Goal: Use online tool/utility: Utilize a website feature to perform a specific function

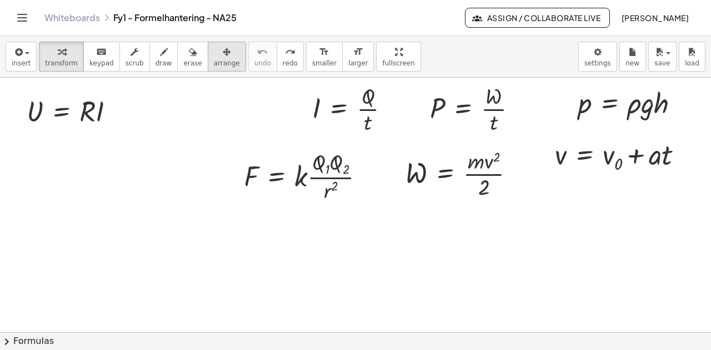
click at [223, 51] on icon "button" at bounding box center [227, 52] width 8 height 13
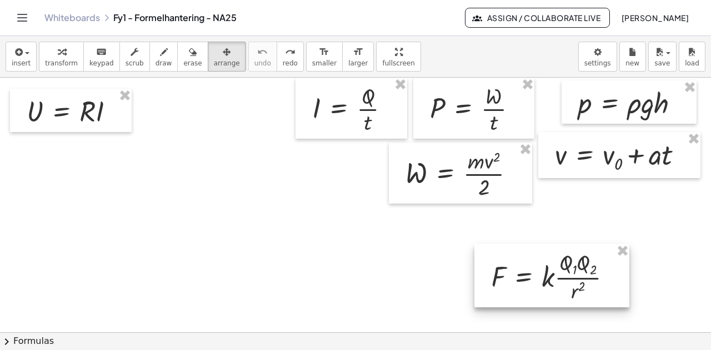
drag, startPoint x: 329, startPoint y: 183, endPoint x: 462, endPoint y: 201, distance: 133.5
click at [577, 283] on div at bounding box center [551, 275] width 155 height 63
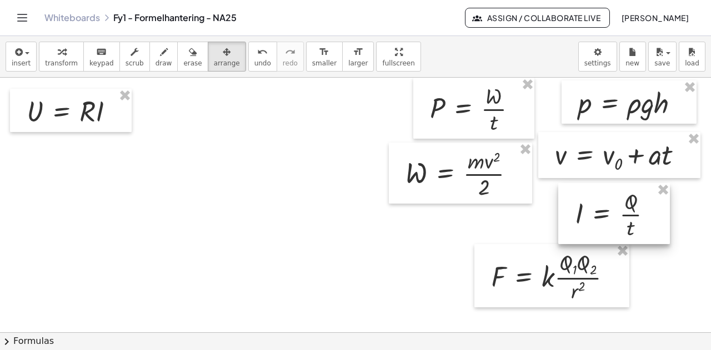
drag, startPoint x: 483, startPoint y: 216, endPoint x: 607, endPoint y: 224, distance: 123.6
click at [612, 224] on div at bounding box center [614, 213] width 112 height 61
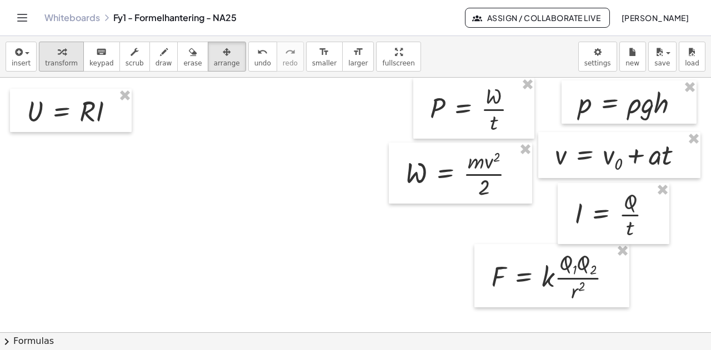
click at [49, 54] on div "button" at bounding box center [61, 51] width 33 height 13
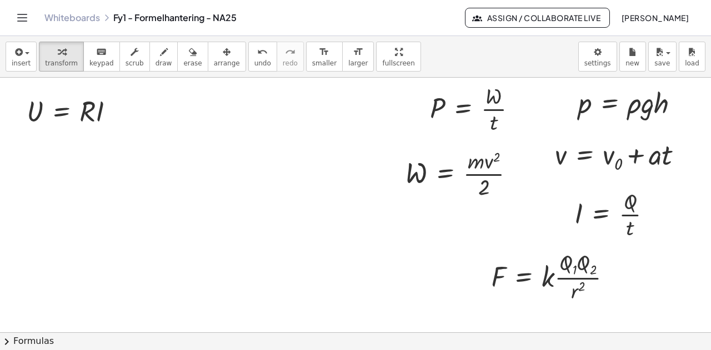
click at [423, 29] on div "Whiteboards Fy1 - Formelhantering - NA25 Assign / Collaborate Live [PERSON_NAME]" at bounding box center [355, 18] width 684 height 36
click at [62, 112] on div at bounding box center [75, 111] width 108 height 38
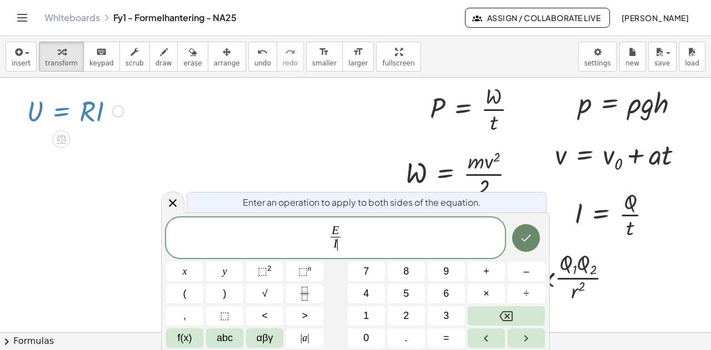
click at [527, 239] on icon "Done" at bounding box center [527, 238] width 10 height 7
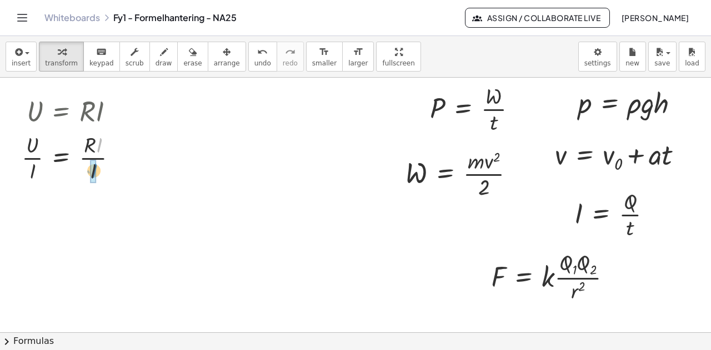
drag, startPoint x: 101, startPoint y: 145, endPoint x: 96, endPoint y: 171, distance: 26.0
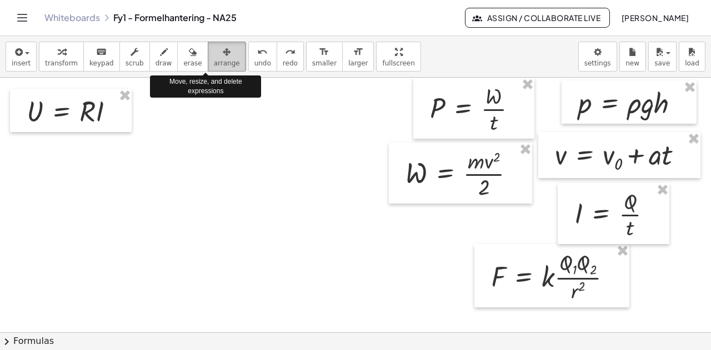
drag, startPoint x: 204, startPoint y: 60, endPoint x: 307, endPoint y: 74, distance: 103.1
click at [214, 59] on span "arrange" at bounding box center [227, 63] width 26 height 8
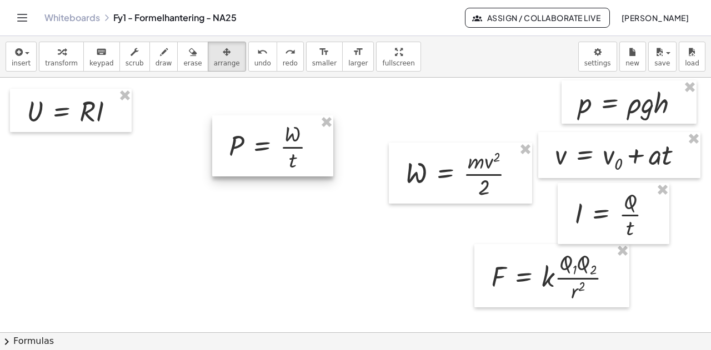
drag, startPoint x: 335, startPoint y: 127, endPoint x: 275, endPoint y: 152, distance: 64.8
click at [277, 151] on div at bounding box center [272, 146] width 121 height 61
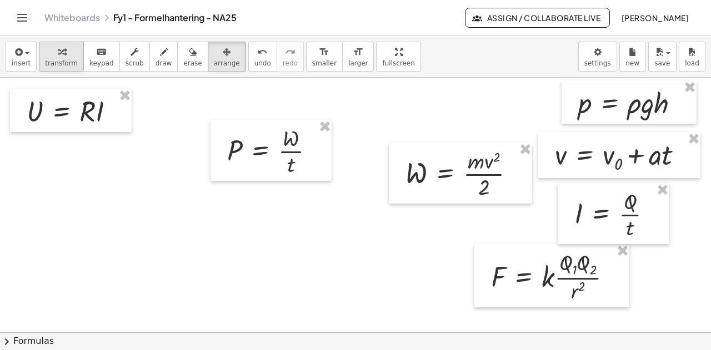
click at [48, 52] on div "button" at bounding box center [61, 51] width 33 height 13
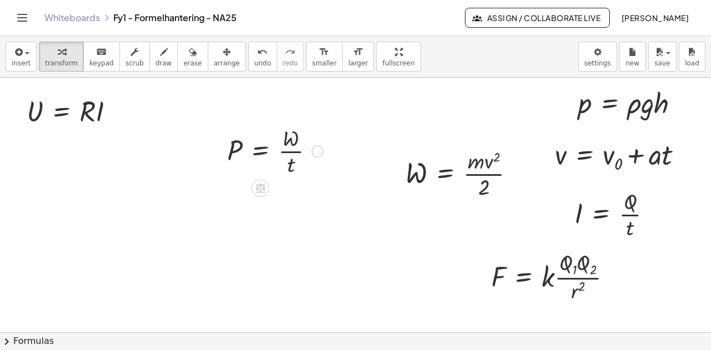
click at [258, 149] on div at bounding box center [275, 151] width 107 height 56
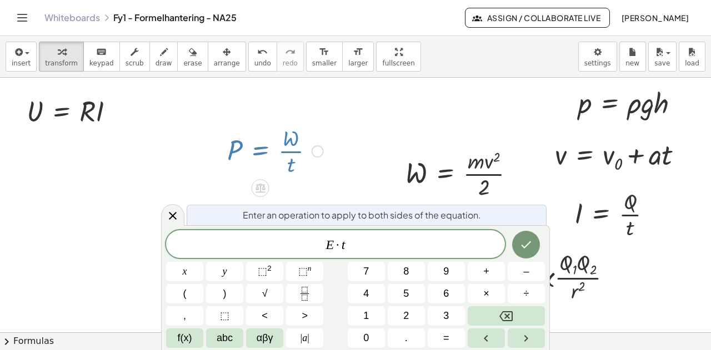
click at [525, 253] on button "Done" at bounding box center [526, 245] width 28 height 28
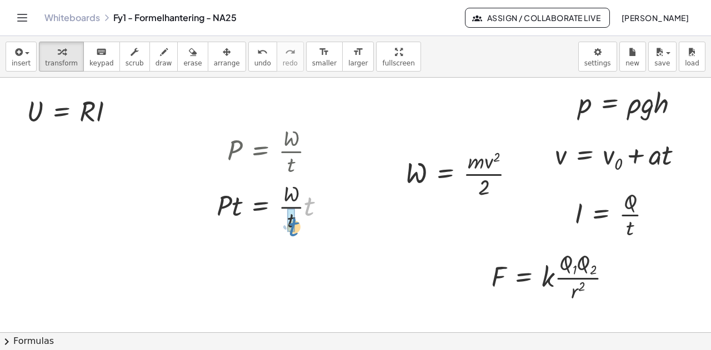
drag, startPoint x: 307, startPoint y: 207, endPoint x: 291, endPoint y: 227, distance: 25.8
drag, startPoint x: 292, startPoint y: 163, endPoint x: 237, endPoint y: 144, distance: 58.3
click at [237, 144] on div at bounding box center [275, 151] width 107 height 56
drag, startPoint x: 290, startPoint y: 166, endPoint x: 226, endPoint y: 144, distance: 68.2
click at [226, 144] on div "· t P = · W · t" at bounding box center [271, 150] width 121 height 61
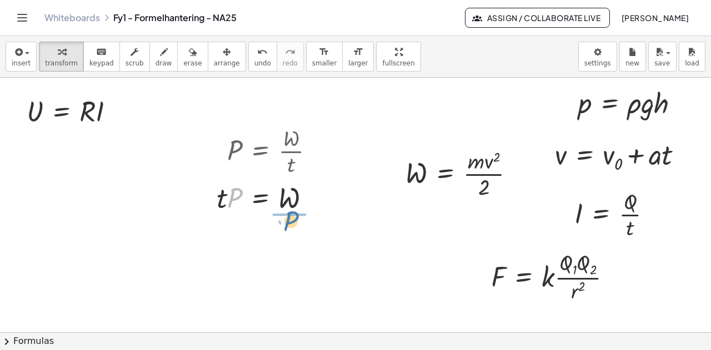
drag, startPoint x: 233, startPoint y: 198, endPoint x: 289, endPoint y: 222, distance: 60.8
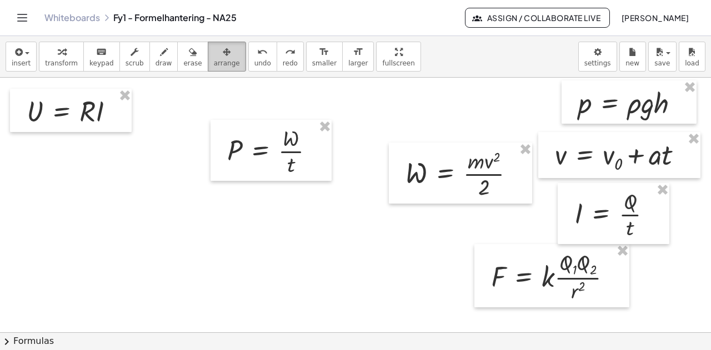
click at [214, 59] on span "arrange" at bounding box center [227, 63] width 26 height 8
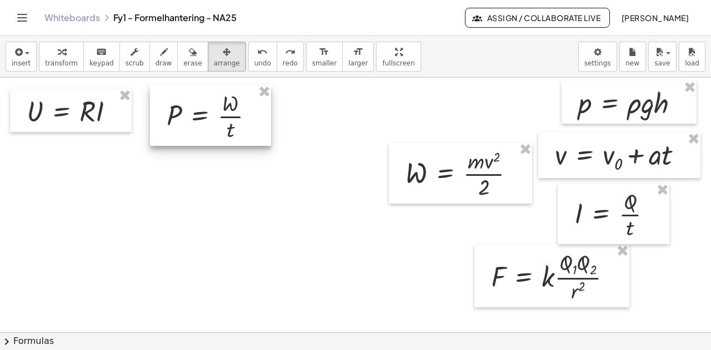
drag, startPoint x: 289, startPoint y: 153, endPoint x: 230, endPoint y: 118, distance: 68.5
click at [230, 118] on div at bounding box center [210, 115] width 121 height 61
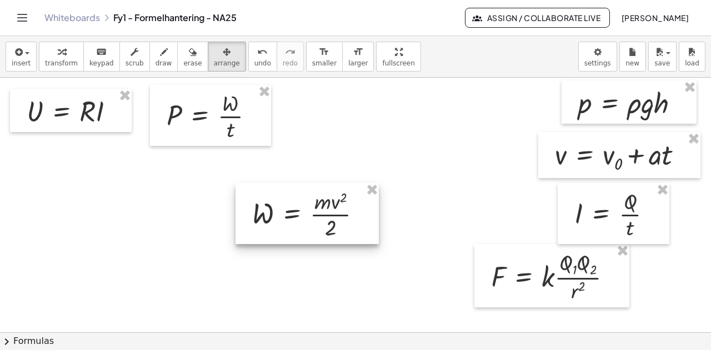
drag, startPoint x: 409, startPoint y: 191, endPoint x: 293, endPoint y: 231, distance: 122.8
click at [299, 229] on div at bounding box center [307, 213] width 143 height 61
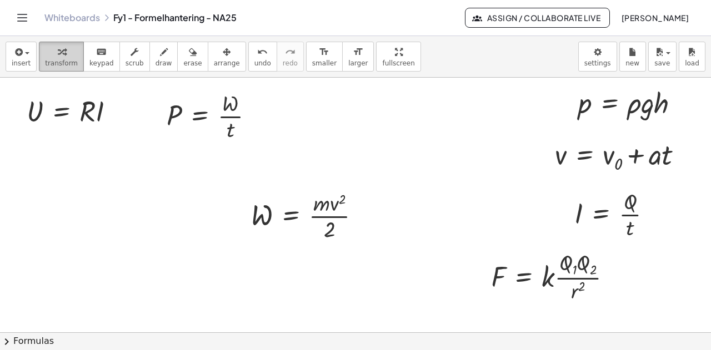
click at [63, 62] on span "transform" at bounding box center [61, 63] width 33 height 8
drag, startPoint x: 330, startPoint y: 232, endPoint x: 248, endPoint y: 216, distance: 84.3
click at [248, 216] on div "· 2 W = · m · v 2 · 2" at bounding box center [305, 215] width 143 height 61
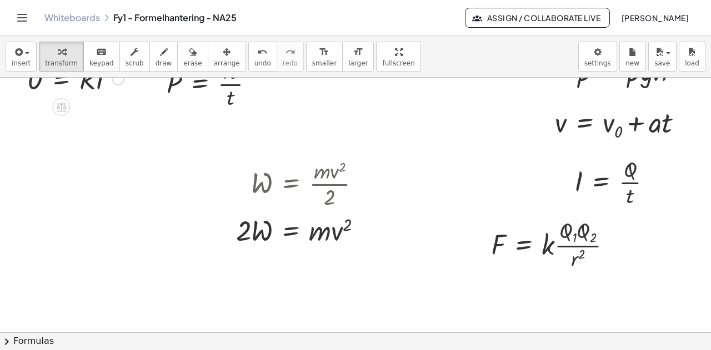
scroll to position [56, 0]
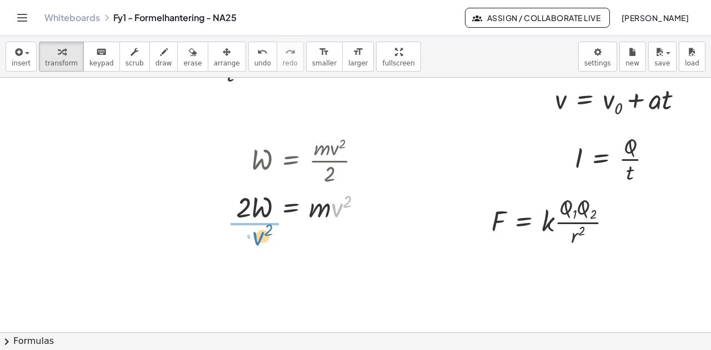
drag, startPoint x: 335, startPoint y: 216, endPoint x: 257, endPoint y: 244, distance: 83.8
click at [257, 244] on div "U = · R · I I = · Q · t P = · W · t p = · ρ · g · h F = · k · · Q 1 · Q 2 · r 2…" at bounding box center [355, 278] width 711 height 512
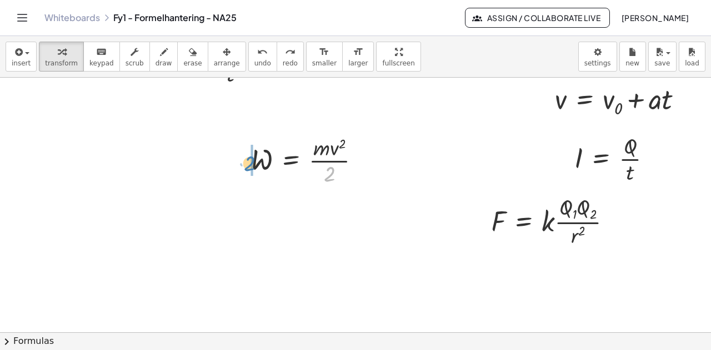
drag, startPoint x: 331, startPoint y: 173, endPoint x: 251, endPoint y: 163, distance: 80.7
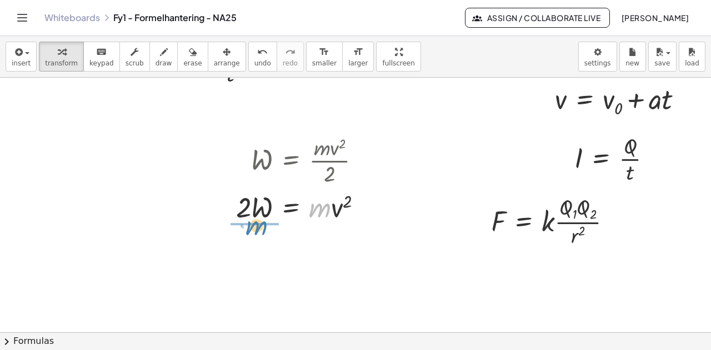
drag, startPoint x: 323, startPoint y: 213, endPoint x: 248, endPoint y: 238, distance: 79.2
drag, startPoint x: 326, startPoint y: 199, endPoint x: 245, endPoint y: 207, distance: 80.9
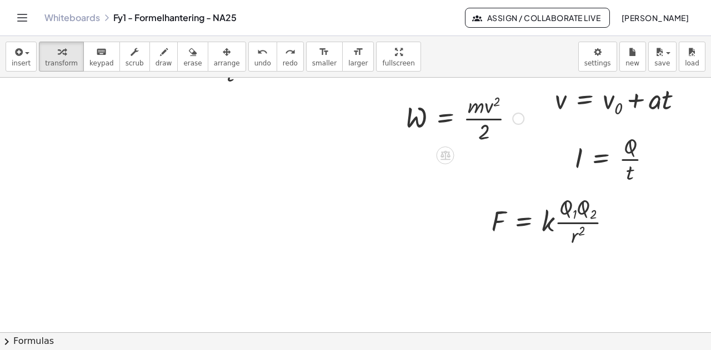
scroll to position [0, 0]
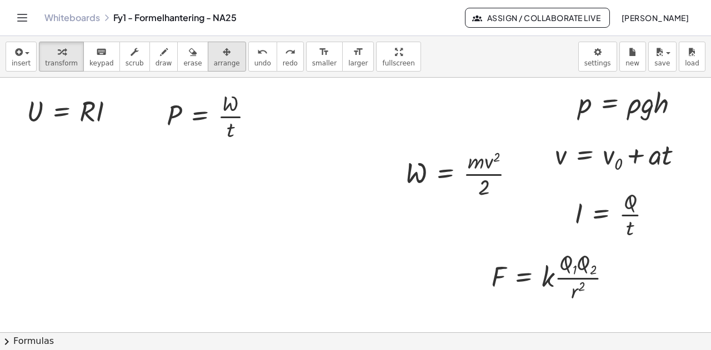
click at [208, 57] on button "arrange" at bounding box center [227, 57] width 38 height 30
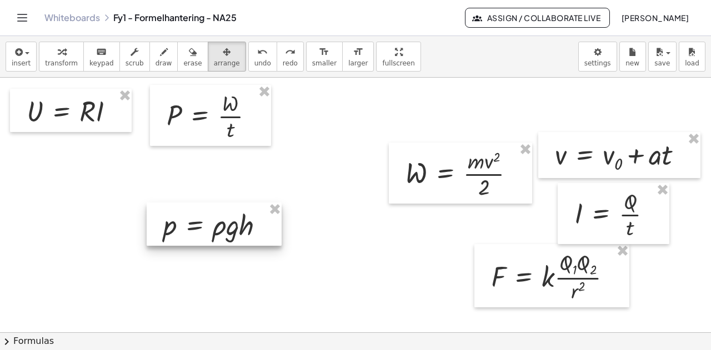
drag, startPoint x: 595, startPoint y: 103, endPoint x: 180, endPoint y: 222, distance: 431.6
click at [178, 225] on div at bounding box center [214, 224] width 135 height 43
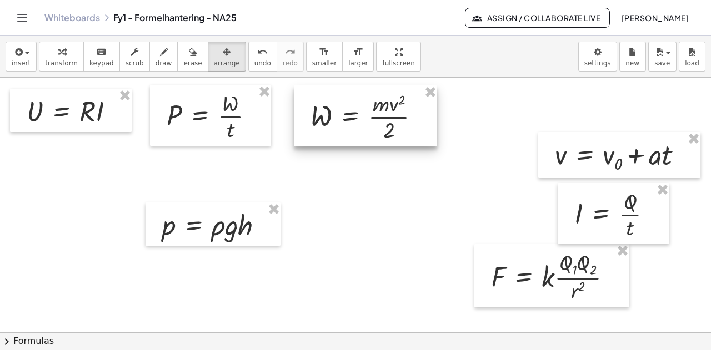
drag, startPoint x: 439, startPoint y: 164, endPoint x: 344, endPoint y: 106, distance: 111.5
click at [344, 106] on div at bounding box center [365, 116] width 143 height 61
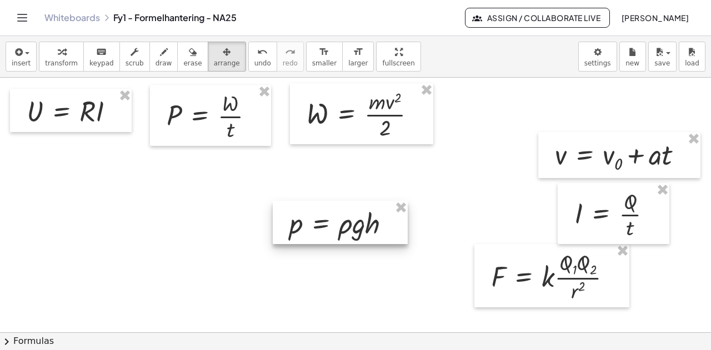
drag, startPoint x: 220, startPoint y: 224, endPoint x: 351, endPoint y: 223, distance: 131.1
click at [348, 222] on div at bounding box center [340, 222] width 135 height 43
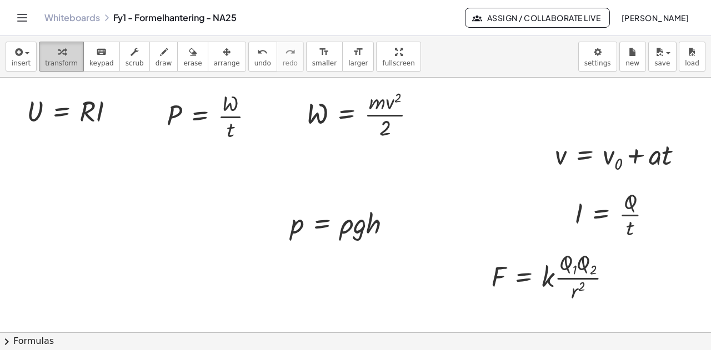
click at [51, 56] on div "button" at bounding box center [61, 51] width 33 height 13
click at [319, 222] on div at bounding box center [345, 223] width 121 height 38
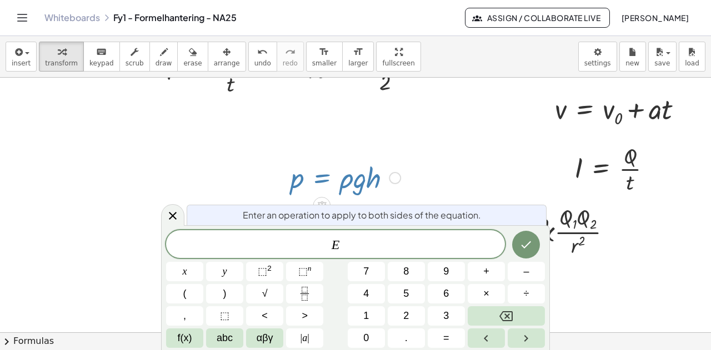
scroll to position [46, 0]
click at [174, 215] on icon at bounding box center [173, 216] width 8 height 8
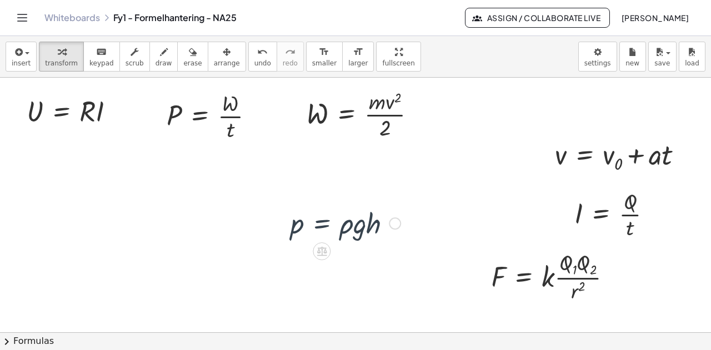
scroll to position [0, 0]
click at [319, 226] on div at bounding box center [345, 223] width 121 height 38
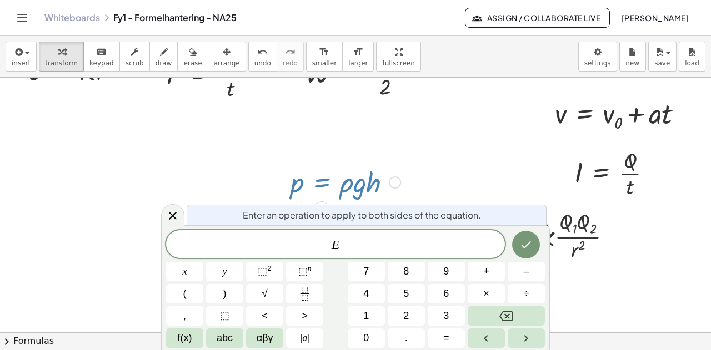
scroll to position [46, 0]
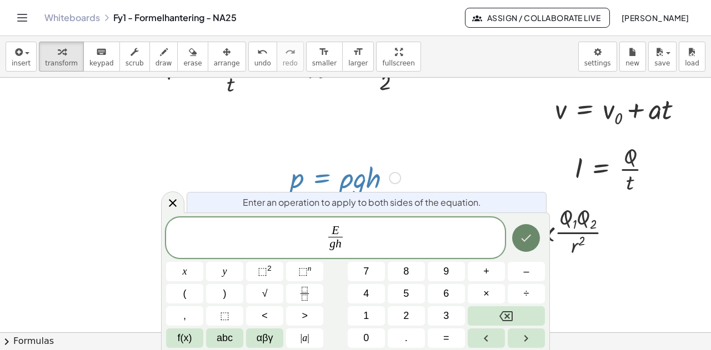
click at [531, 241] on icon "Done" at bounding box center [525, 238] width 13 height 13
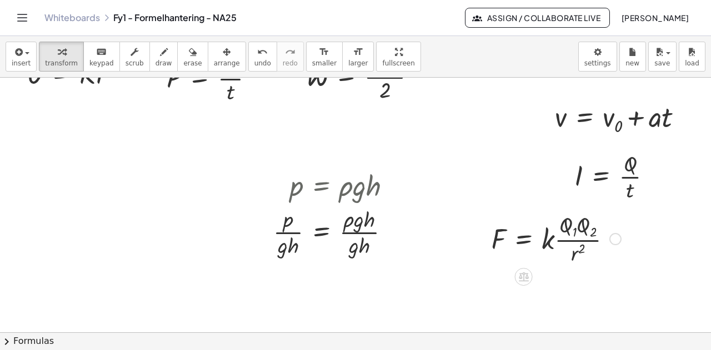
scroll to position [56, 0]
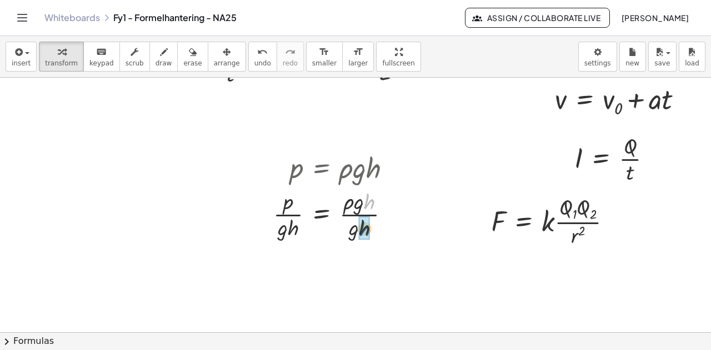
drag, startPoint x: 372, startPoint y: 201, endPoint x: 367, endPoint y: 229, distance: 29.2
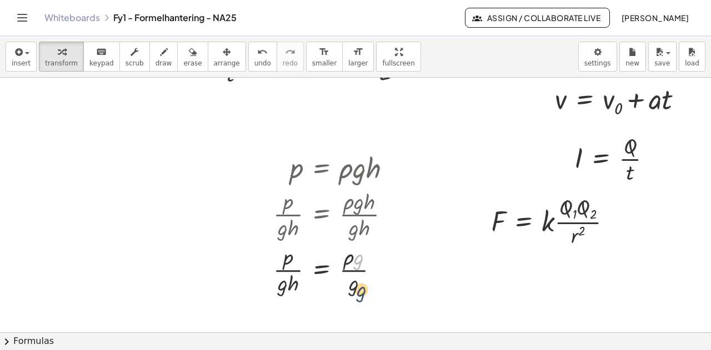
drag, startPoint x: 357, startPoint y: 201, endPoint x: 362, endPoint y: 233, distance: 32.6
click at [322, 168] on div "p = · ρ · g · h · p · g · h = · ρ · g · h · g · h · g p = · ρ · g · · g · h · g" at bounding box center [322, 168] width 0 height 0
drag, startPoint x: 358, startPoint y: 259, endPoint x: 353, endPoint y: 285, distance: 25.9
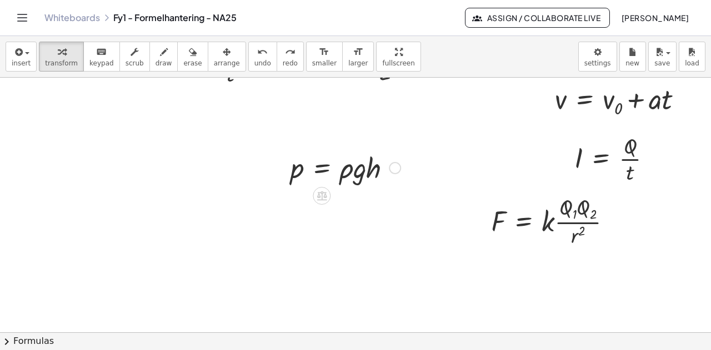
scroll to position [0, 0]
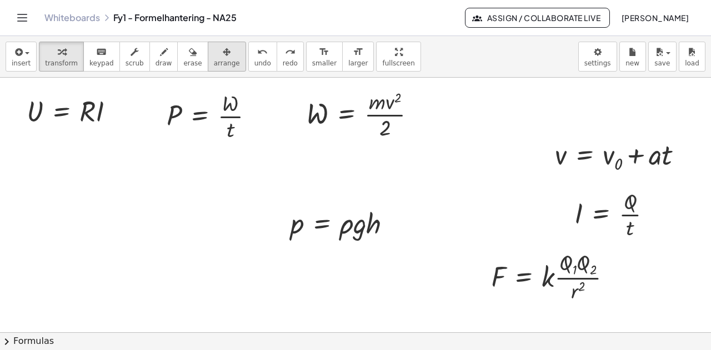
click at [214, 59] on span "arrange" at bounding box center [227, 63] width 26 height 8
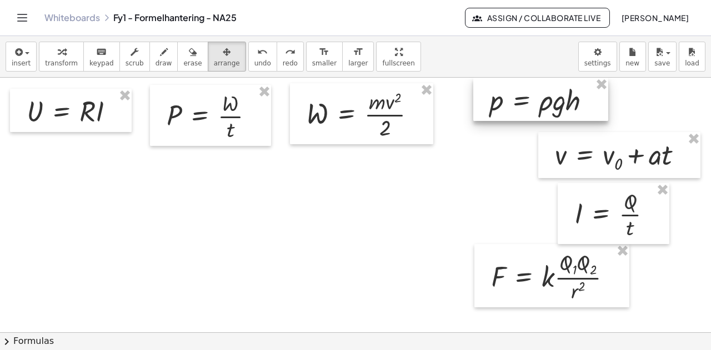
drag, startPoint x: 334, startPoint y: 215, endPoint x: 580, endPoint y: 103, distance: 270.2
click at [559, 79] on div at bounding box center [540, 99] width 135 height 43
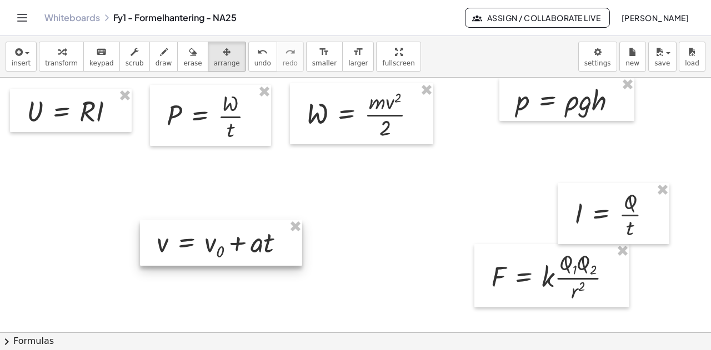
drag, startPoint x: 584, startPoint y: 164, endPoint x: 235, endPoint y: 232, distance: 355.3
click at [233, 233] on div at bounding box center [221, 243] width 162 height 46
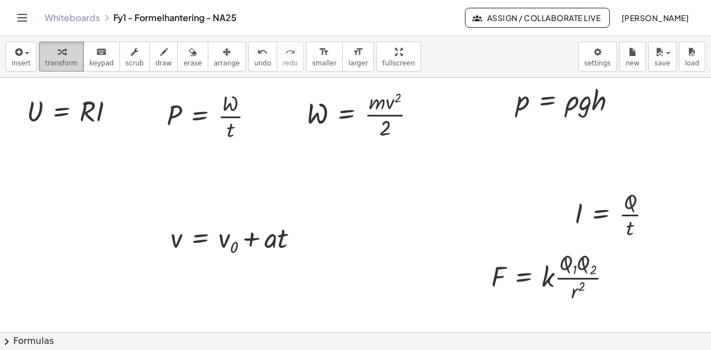
click at [55, 59] on span "transform" at bounding box center [61, 63] width 33 height 8
drag, startPoint x: 224, startPoint y: 245, endPoint x: 192, endPoint y: 245, distance: 32.2
click at [192, 245] on div at bounding box center [239, 238] width 148 height 41
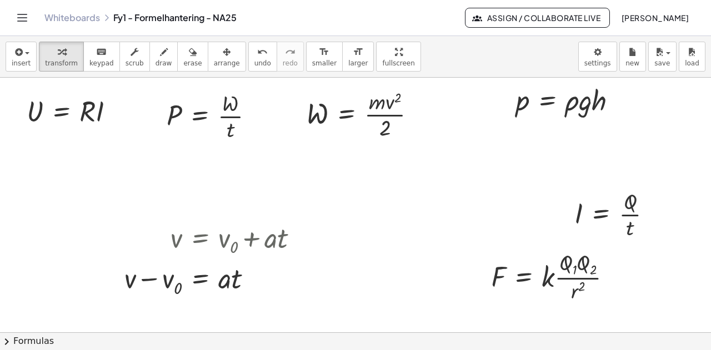
scroll to position [56, 0]
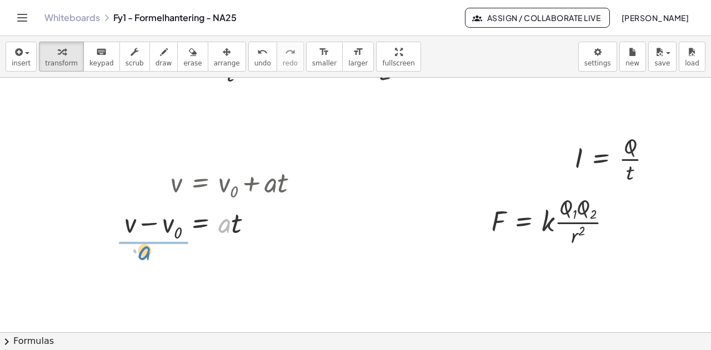
drag, startPoint x: 223, startPoint y: 228, endPoint x: 143, endPoint y: 255, distance: 84.5
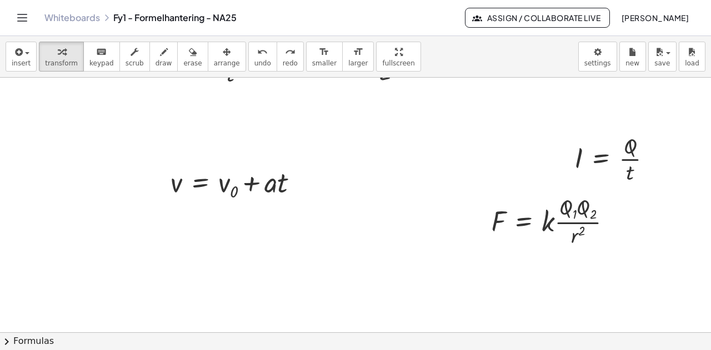
drag, startPoint x: 206, startPoint y: 58, endPoint x: 219, endPoint y: 126, distance: 69.1
click at [214, 61] on span "arrange" at bounding box center [227, 63] width 26 height 8
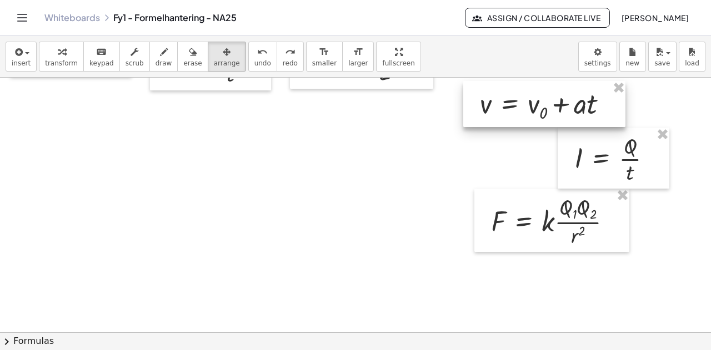
drag, startPoint x: 299, startPoint y: 174, endPoint x: 569, endPoint y: 108, distance: 278.5
click at [568, 102] on div at bounding box center [544, 104] width 162 height 46
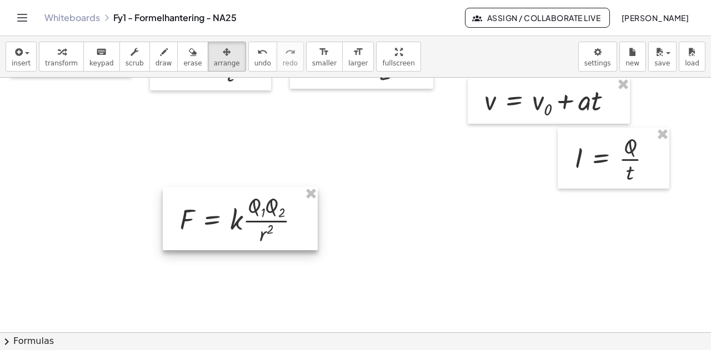
drag, startPoint x: 507, startPoint y: 221, endPoint x: 243, endPoint y: 223, distance: 263.8
click at [243, 223] on div at bounding box center [240, 218] width 155 height 63
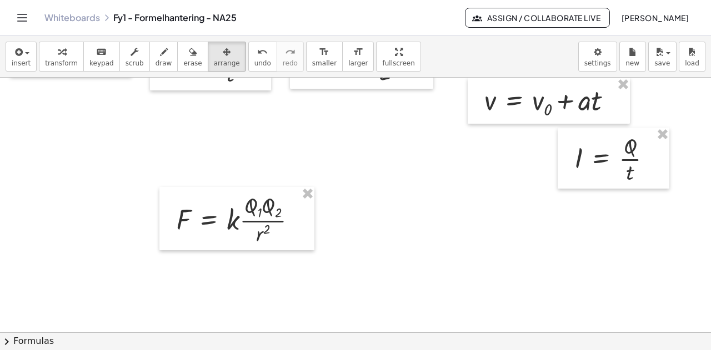
scroll to position [111, 0]
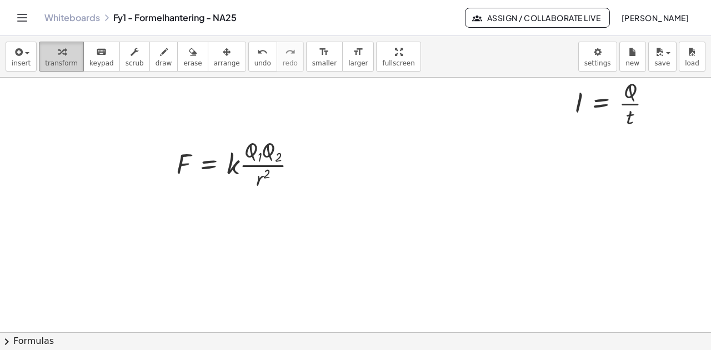
click at [58, 47] on icon "button" at bounding box center [62, 52] width 8 height 13
click at [204, 164] on div at bounding box center [241, 163] width 141 height 58
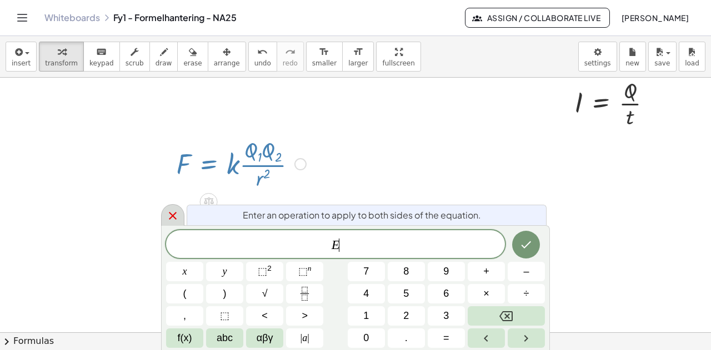
click at [172, 219] on icon at bounding box center [172, 215] width 13 height 13
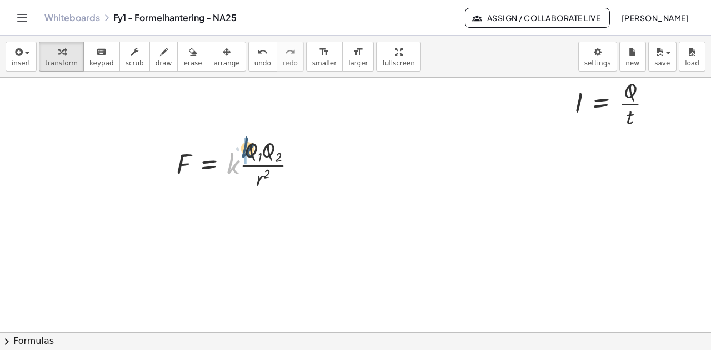
drag, startPoint x: 230, startPoint y: 168, endPoint x: 244, endPoint y: 152, distance: 21.6
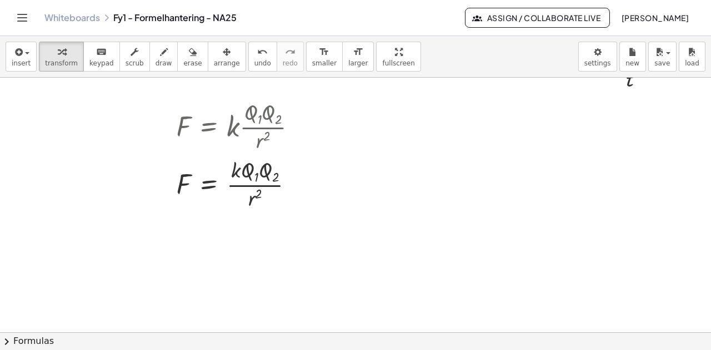
scroll to position [167, 0]
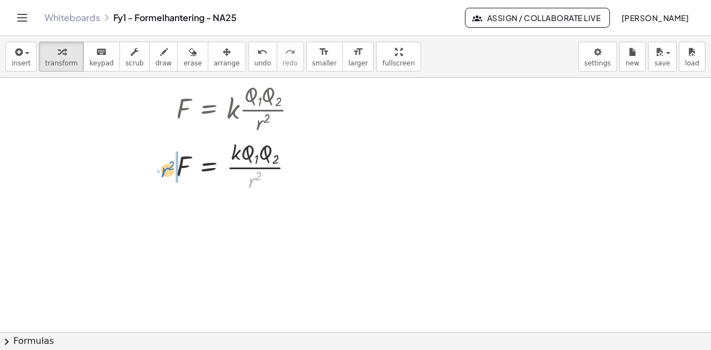
drag, startPoint x: 250, startPoint y: 186, endPoint x: 163, endPoint y: 176, distance: 87.8
click at [163, 176] on div "F = · k · · Q 1 · Q 2 · r 2 · r 2 F = · k · Q 1 · Q 2 · r 2" at bounding box center [236, 136] width 155 height 121
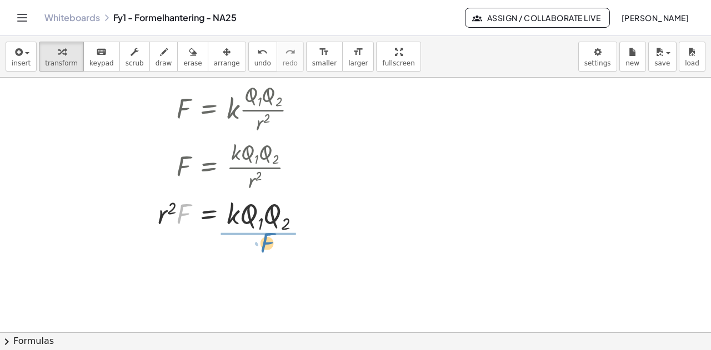
drag, startPoint x: 179, startPoint y: 218, endPoint x: 263, endPoint y: 247, distance: 88.7
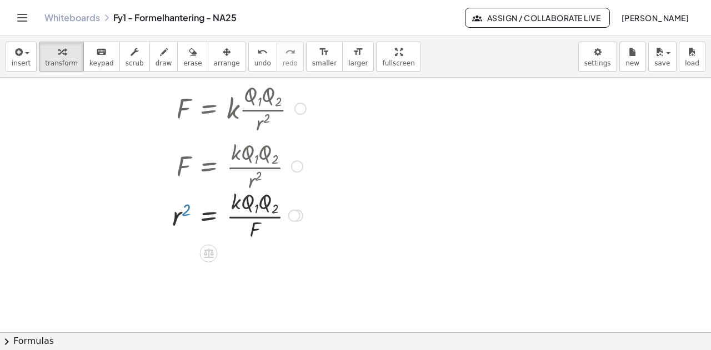
click at [187, 210] on div at bounding box center [239, 215] width 145 height 58
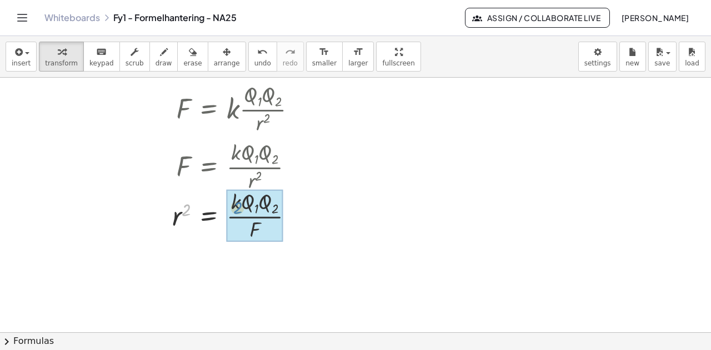
drag, startPoint x: 183, startPoint y: 209, endPoint x: 234, endPoint y: 207, distance: 51.7
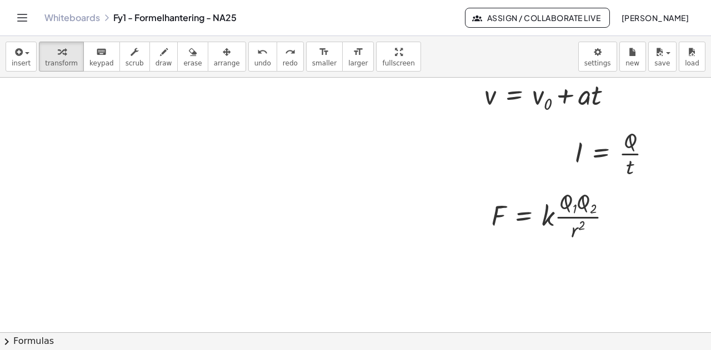
scroll to position [0, 0]
